Goal: Information Seeking & Learning: Understand process/instructions

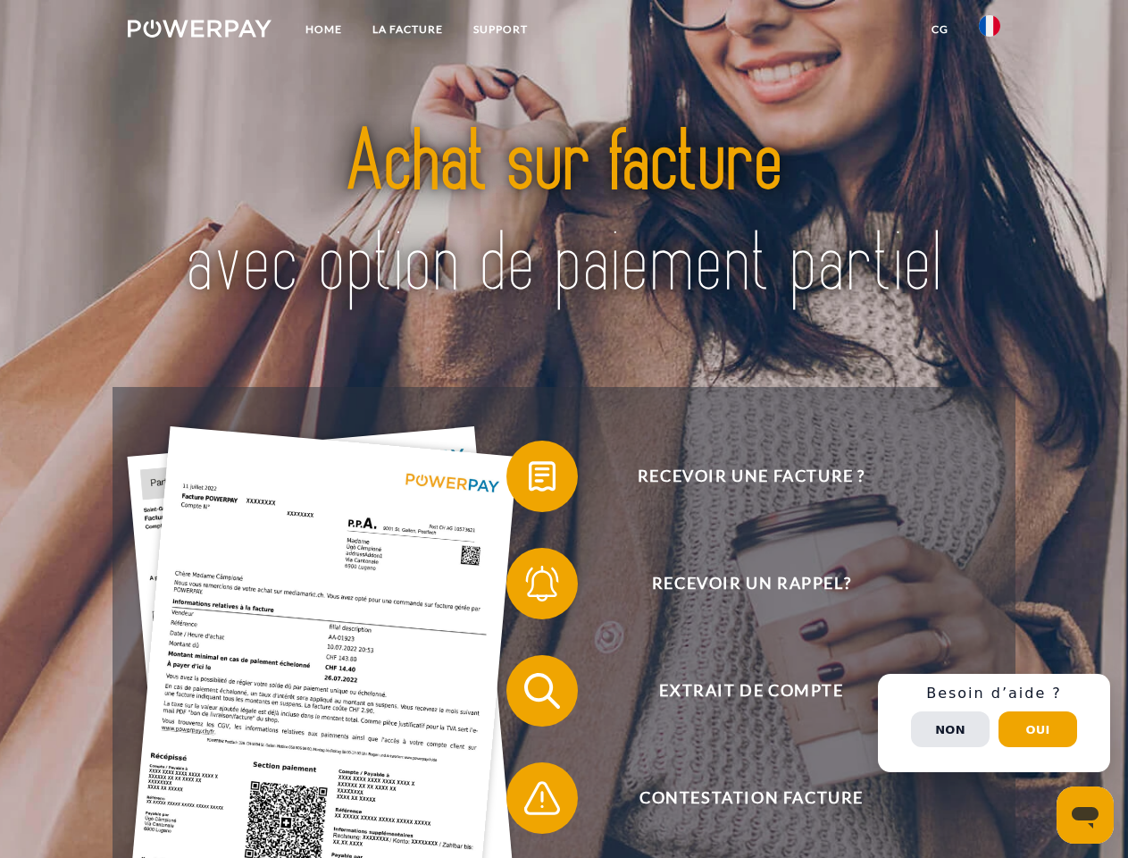
click at [199, 31] on img at bounding box center [200, 29] width 144 height 18
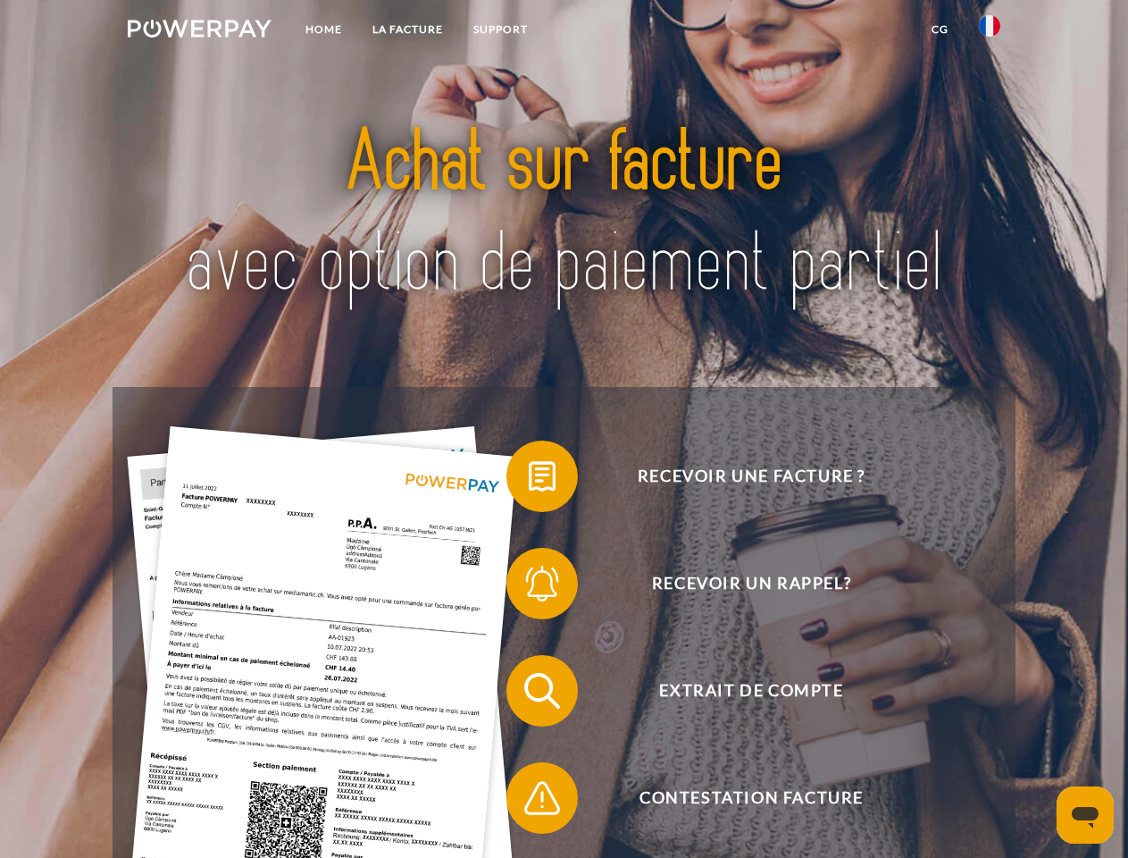
click at [990, 31] on img at bounding box center [989, 25] width 21 height 21
click at [940, 29] on link "CG" at bounding box center [940, 29] width 47 height 32
click at [529, 480] on span at bounding box center [515, 475] width 89 height 89
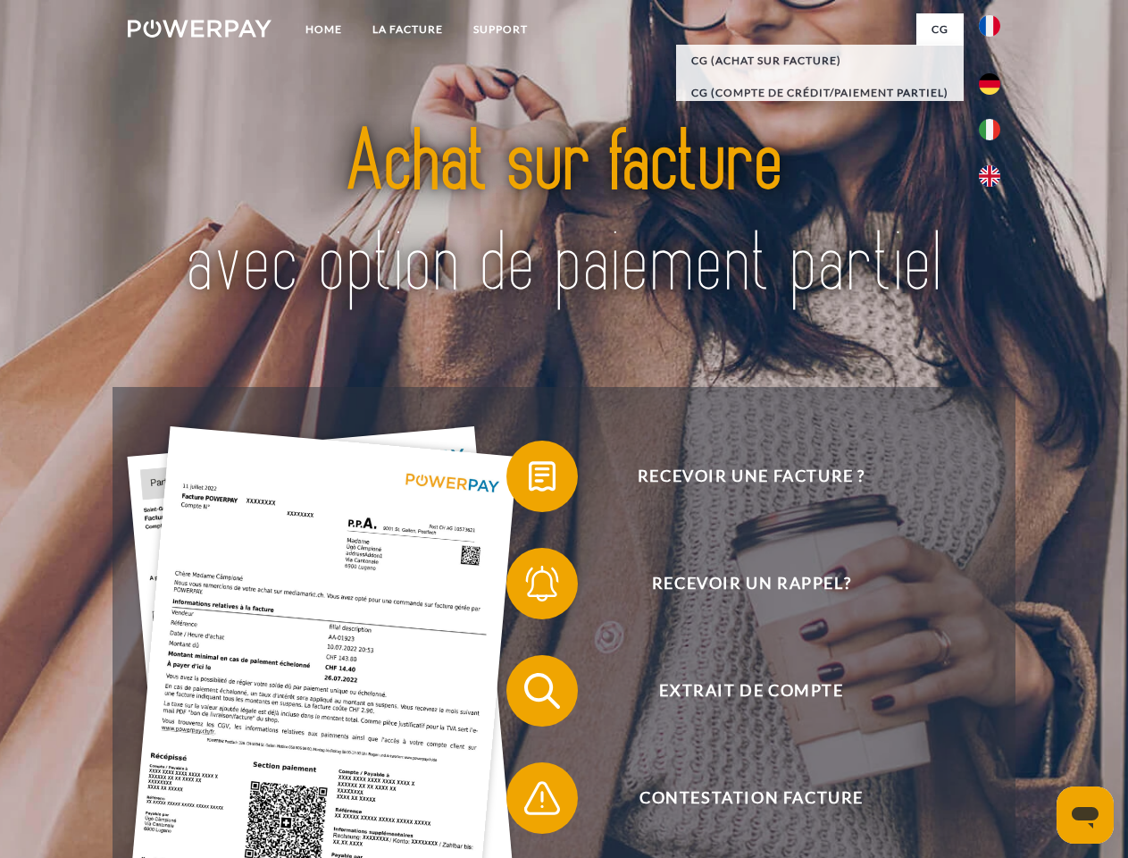
click at [529, 587] on span at bounding box center [515, 583] width 89 height 89
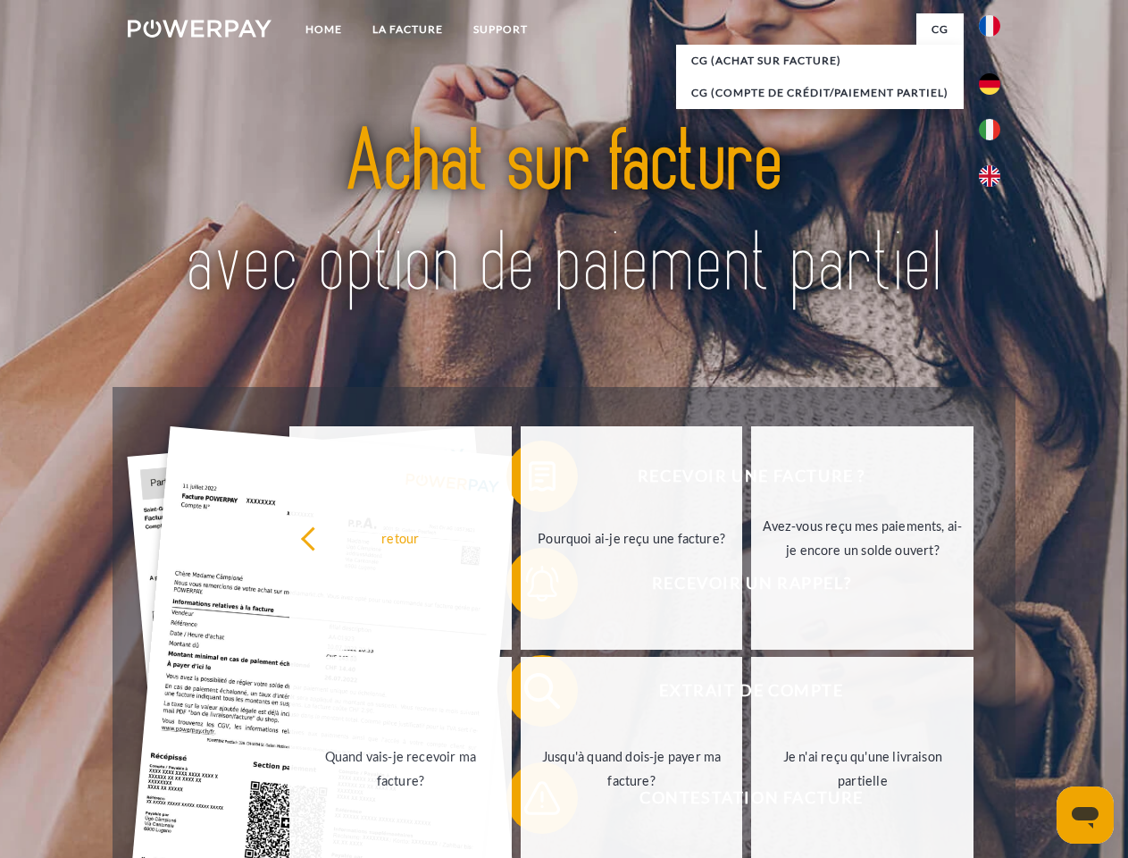
click at [529, 694] on link "Jusqu'à quand dois-je payer ma facture?" at bounding box center [632, 768] width 222 height 223
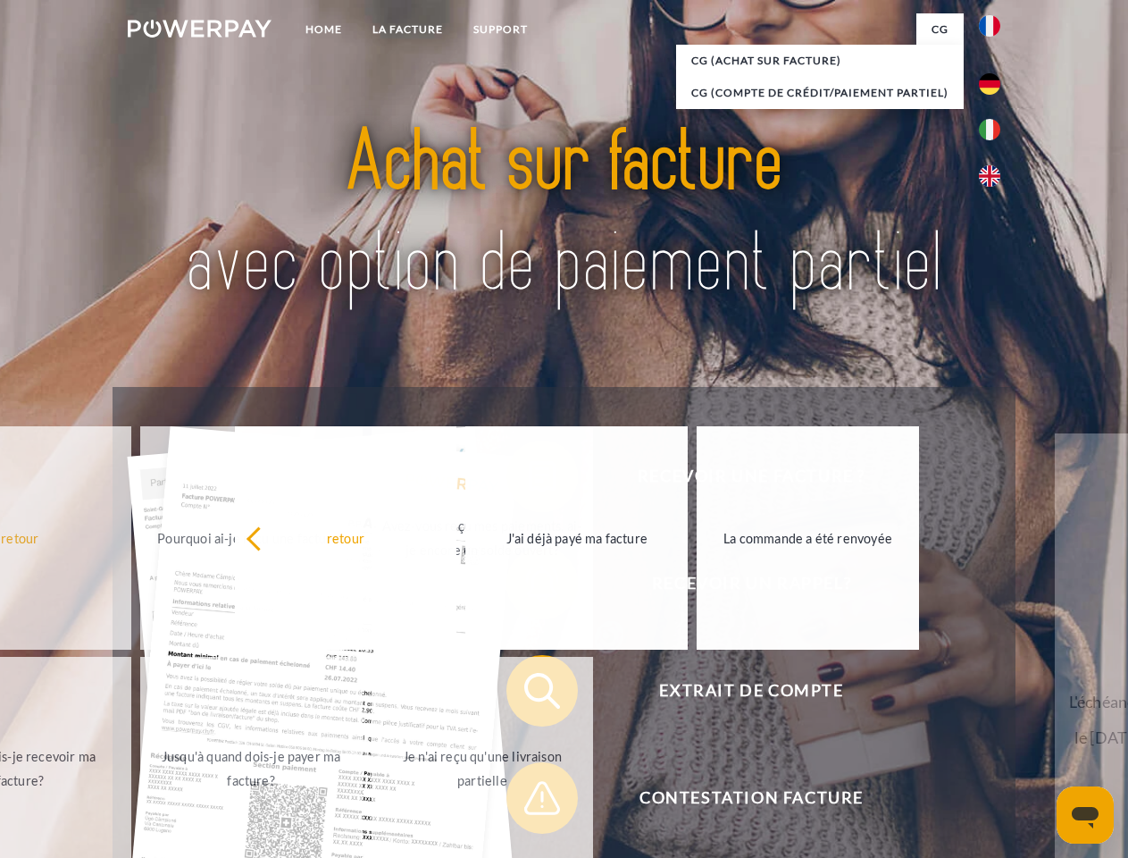
click at [529, 801] on span at bounding box center [515, 797] width 89 height 89
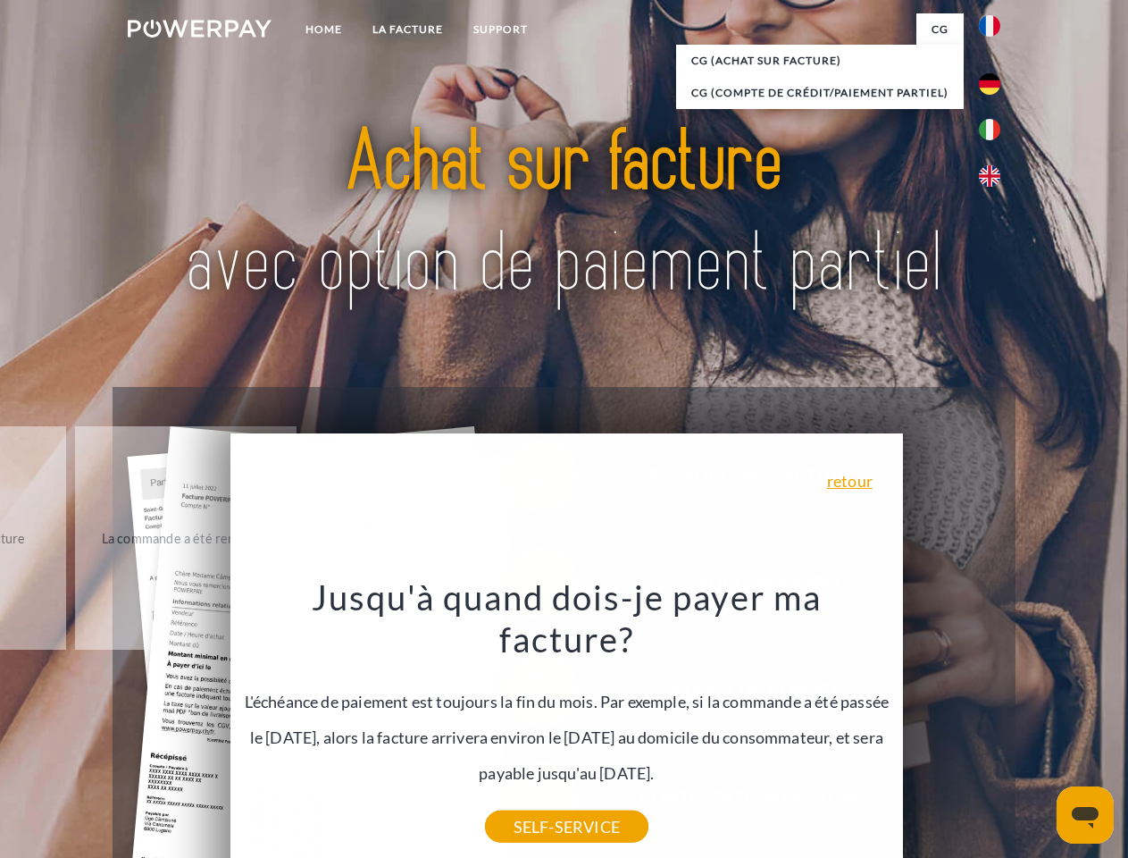
click at [994, 723] on div "Recevoir une facture ? Recevoir un rappel? Extrait de compte retour" at bounding box center [564, 744] width 902 height 715
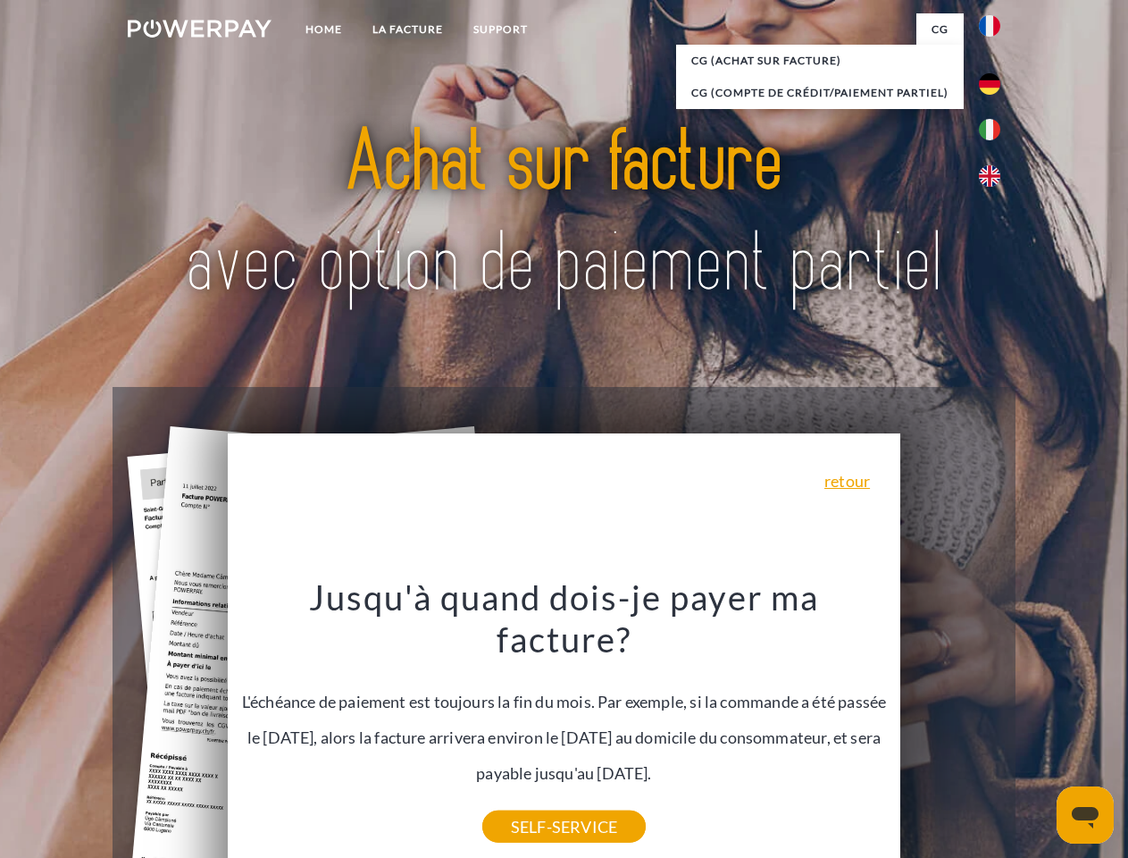
click at [951, 726] on span "Extrait de compte" at bounding box center [751, 690] width 438 height 71
click at [1038, 729] on header "Home LA FACTURE Support" at bounding box center [564, 617] width 1128 height 1234
